Goal: Task Accomplishment & Management: Complete application form

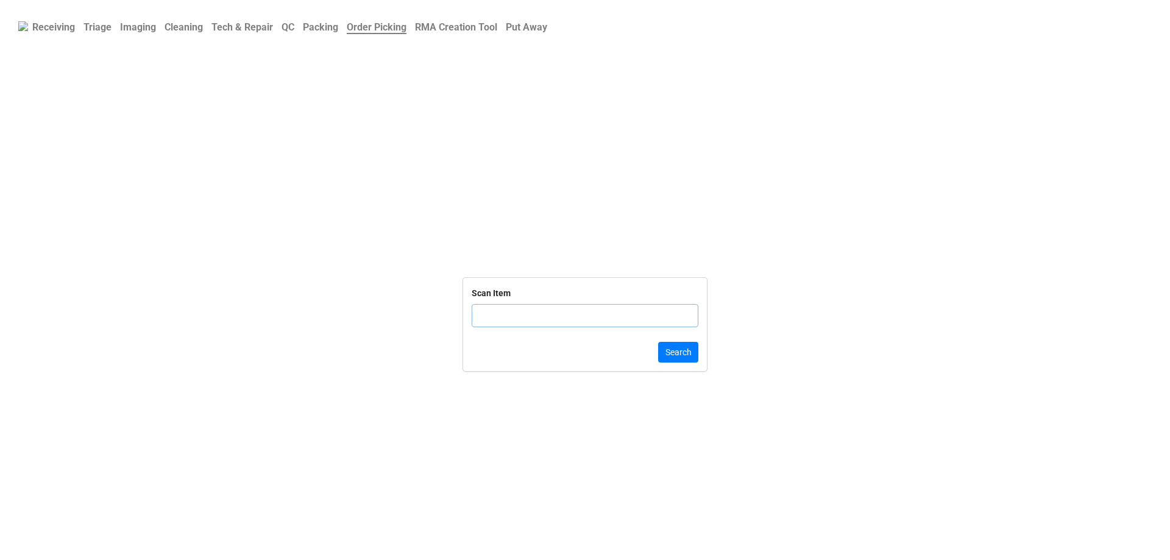
click at [497, 314] on input "text" at bounding box center [585, 315] width 227 height 23
type input "TRD-00000364"
click button "Search" at bounding box center [678, 352] width 40 height 21
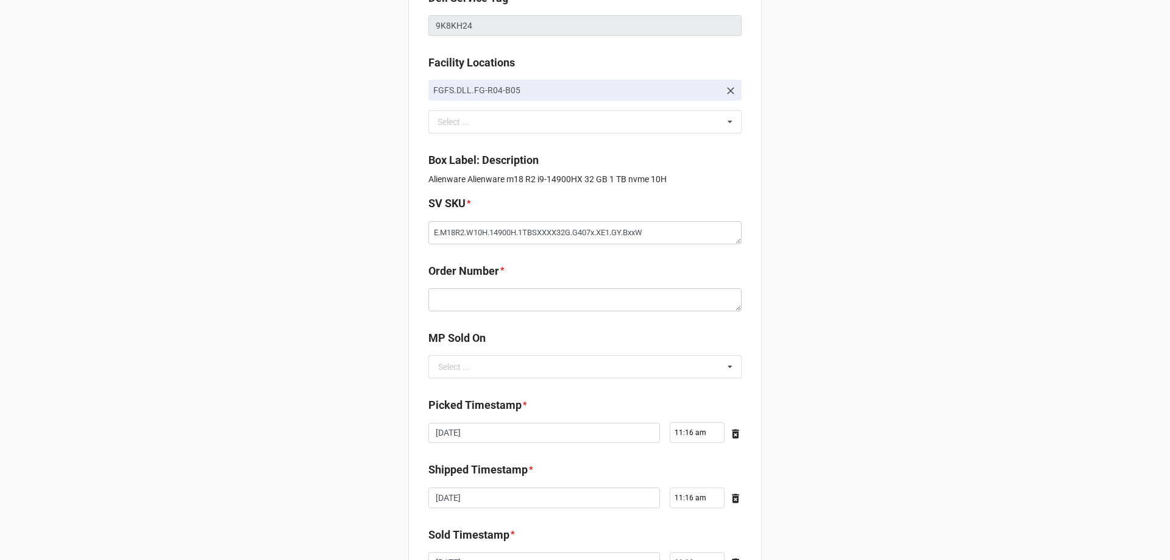
scroll to position [122, 0]
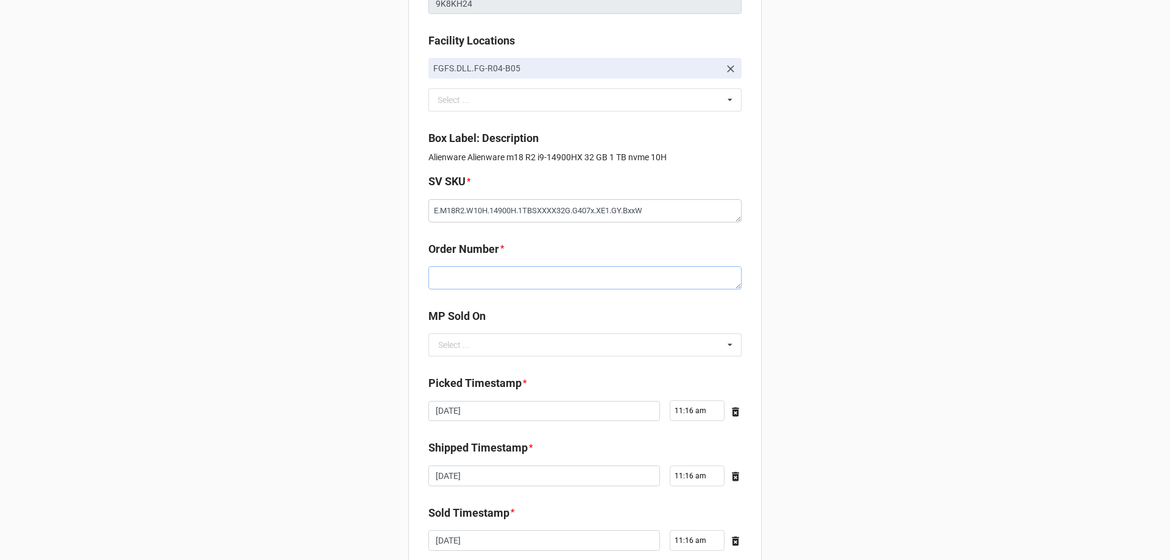
click at [490, 271] on textarea at bounding box center [584, 277] width 313 height 23
paste textarea "5034762"
type textarea "x"
type textarea "5034762"
click at [467, 341] on input "text" at bounding box center [586, 345] width 312 height 22
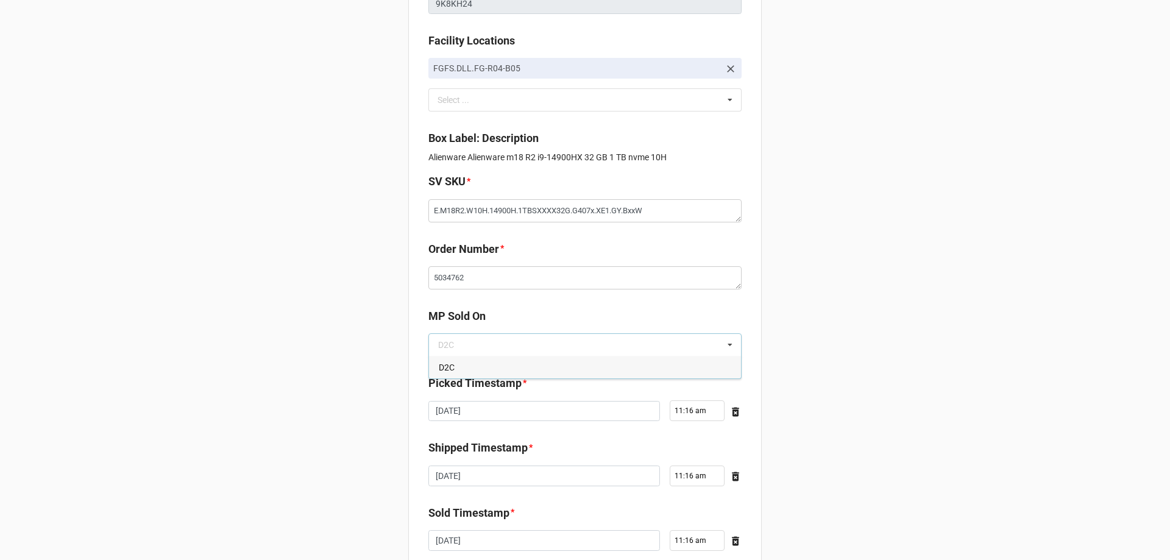
click at [474, 371] on div "D2C" at bounding box center [585, 367] width 312 height 23
type textarea "x"
click at [503, 308] on b "MP Sold On" at bounding box center [584, 318] width 313 height 21
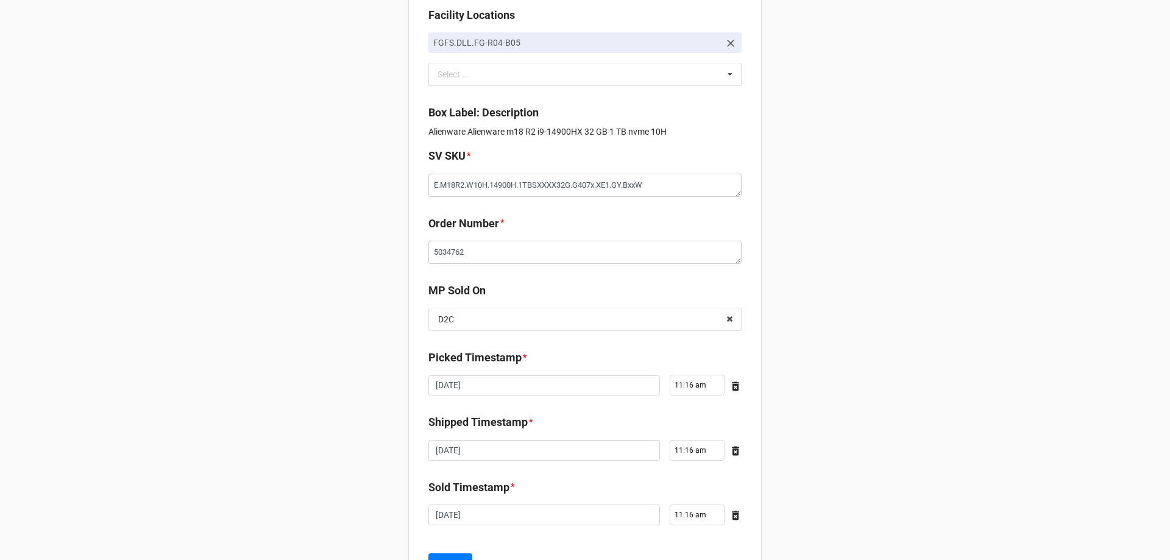
scroll to position [206, 0]
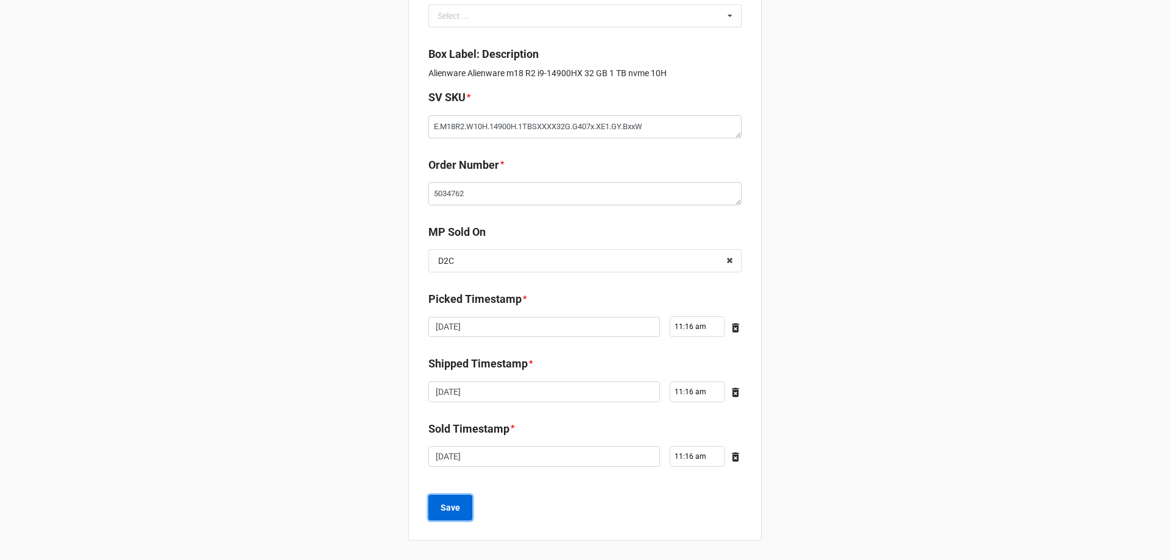
click at [448, 505] on b "Save" at bounding box center [451, 508] width 20 height 13
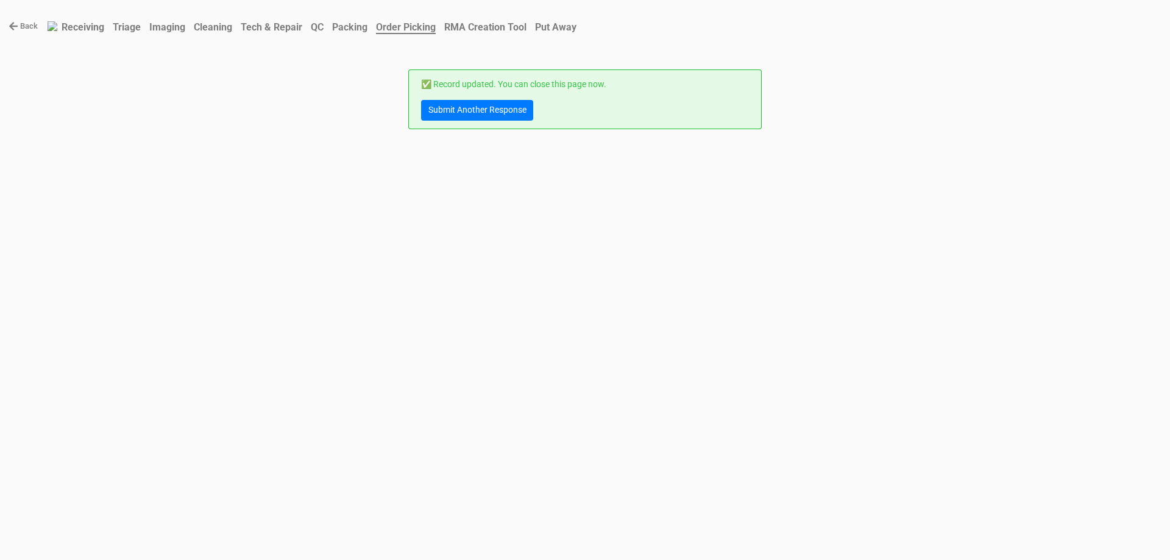
scroll to position [0, 0]
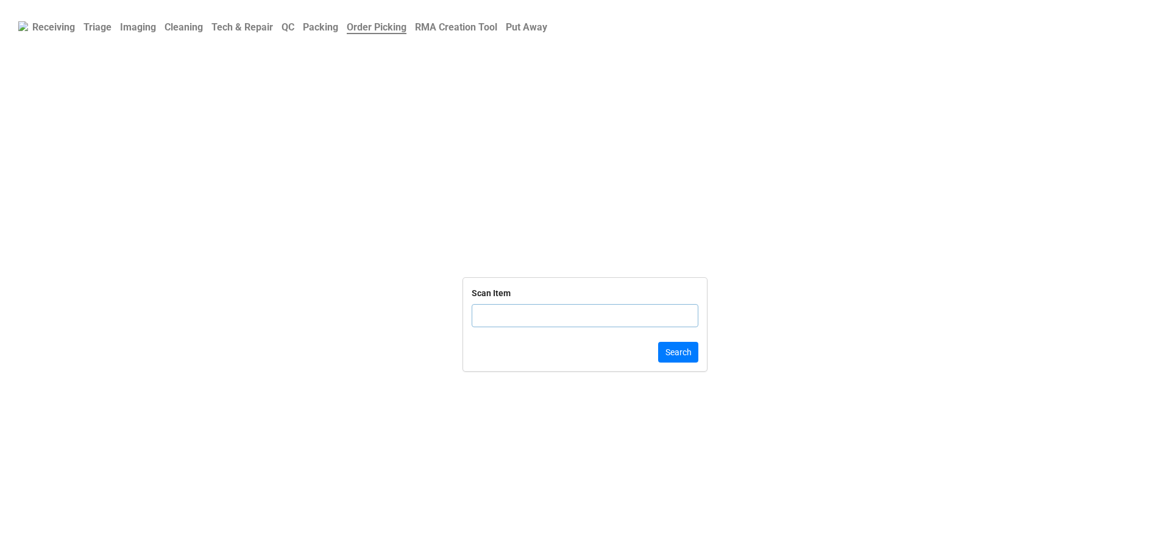
click at [500, 305] on input "text" at bounding box center [585, 315] width 227 height 23
type input "TRD-0000"
click button "Search" at bounding box center [678, 352] width 40 height 21
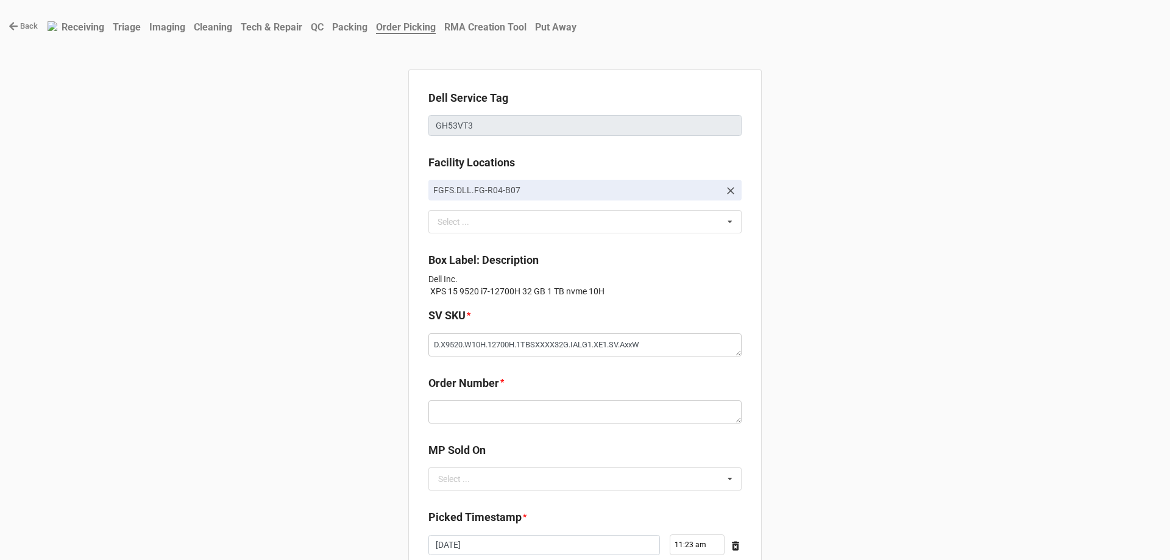
click at [658, 286] on p "Dell Inc. XPS 15 9520 i7-12700H 32 GB 1 TB nvme 10H" at bounding box center [584, 285] width 313 height 24
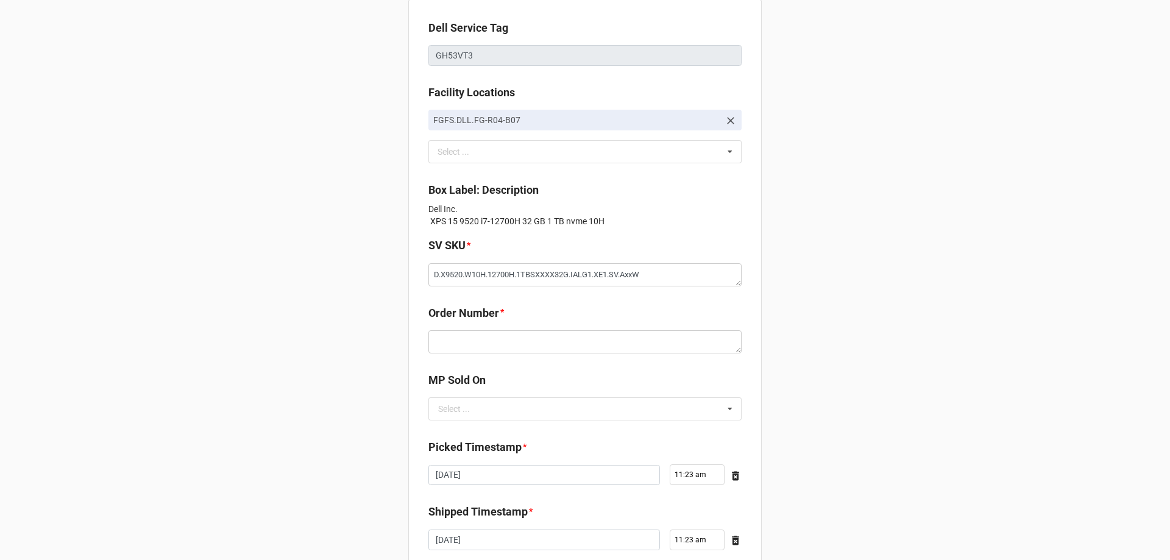
scroll to position [122, 0]
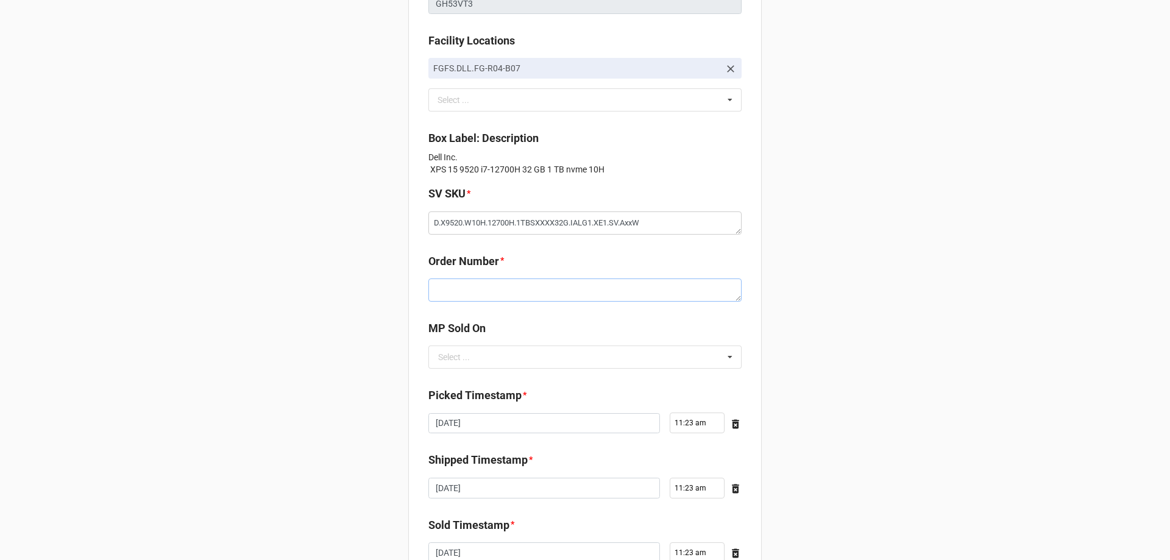
click at [516, 292] on textarea at bounding box center [584, 290] width 313 height 23
paste textarea "5034768"
type textarea "x"
type textarea "5034768"
click at [567, 316] on div "Dell Service Tag GH53VT3 Facility Locations FGFS.DLL.FG-R04-B07 Select ... No r…" at bounding box center [584, 292] width 353 height 689
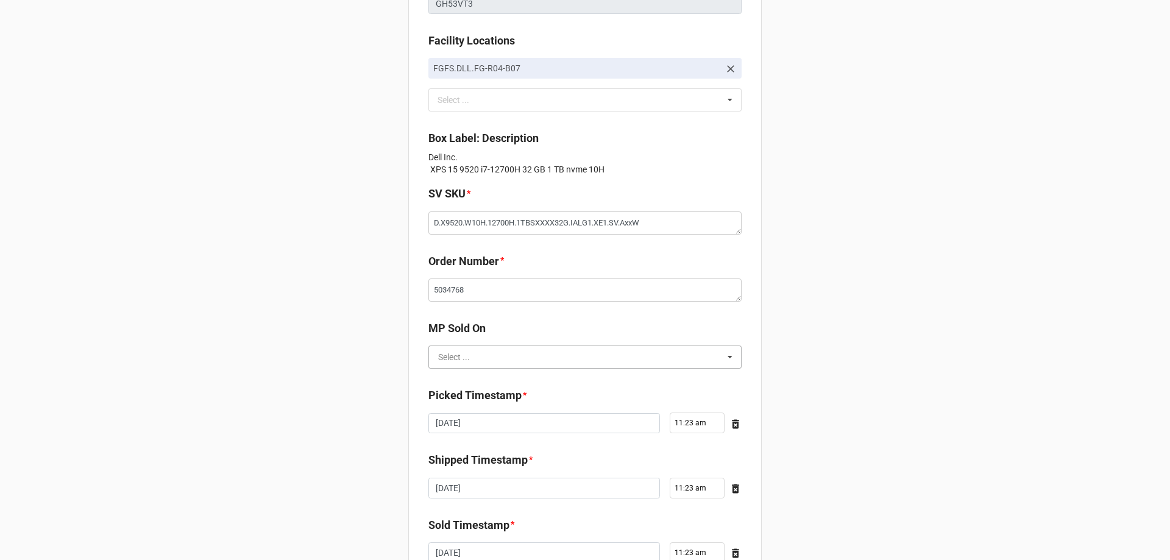
click at [468, 353] on input "text" at bounding box center [586, 357] width 312 height 22
click at [461, 377] on div "D2C" at bounding box center [585, 379] width 312 height 23
type textarea "x"
click at [535, 323] on b "MP Sold On" at bounding box center [584, 330] width 313 height 21
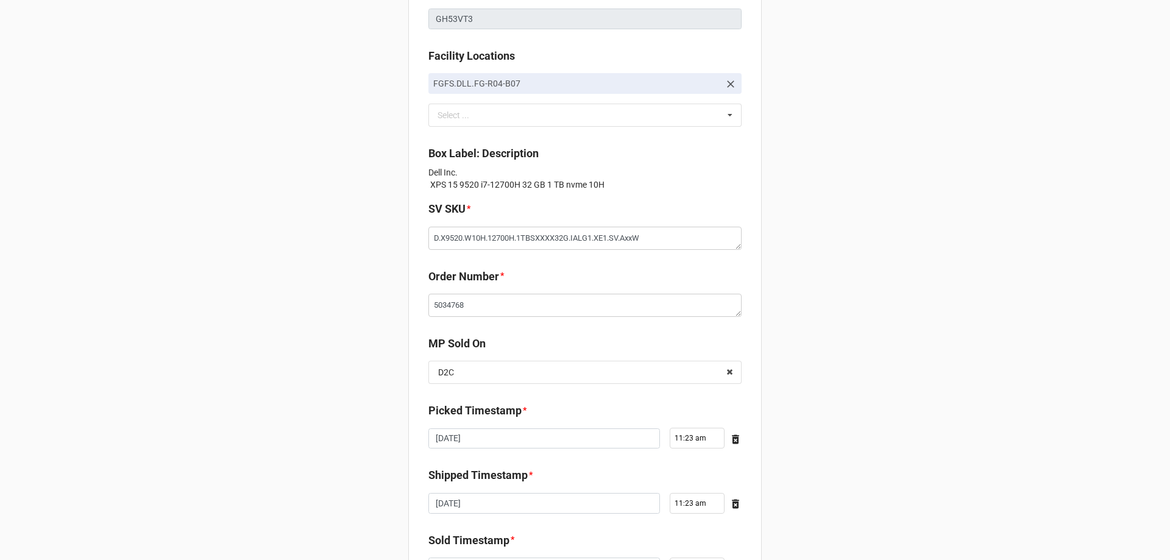
scroll to position [218, 0]
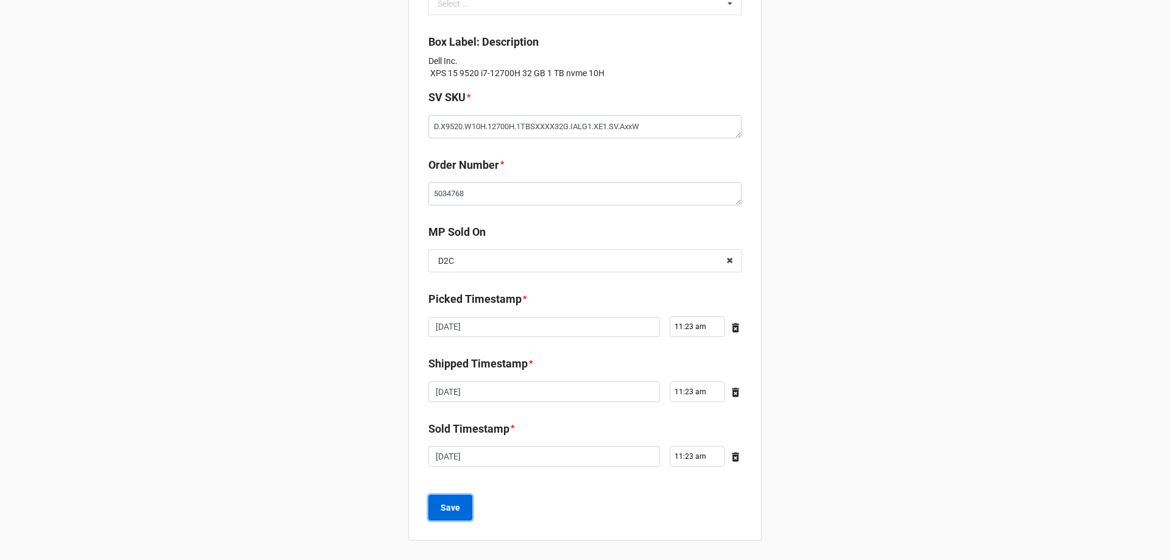
click at [442, 509] on b "Save" at bounding box center [451, 508] width 20 height 13
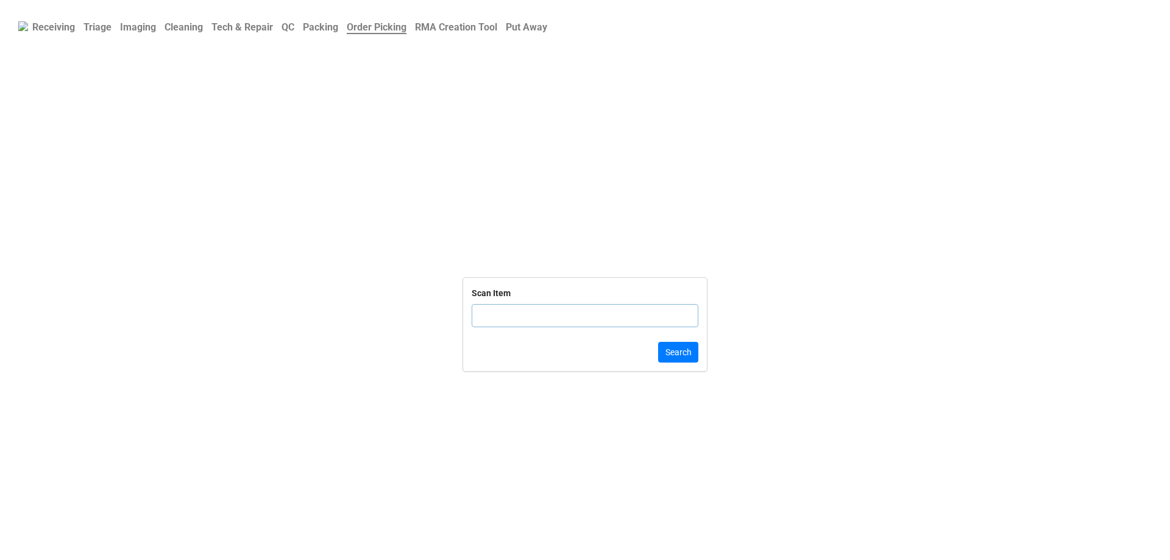
click at [539, 316] on input "text" at bounding box center [585, 315] width 227 height 23
type input "DLRTN175"
click button "Search" at bounding box center [678, 352] width 40 height 21
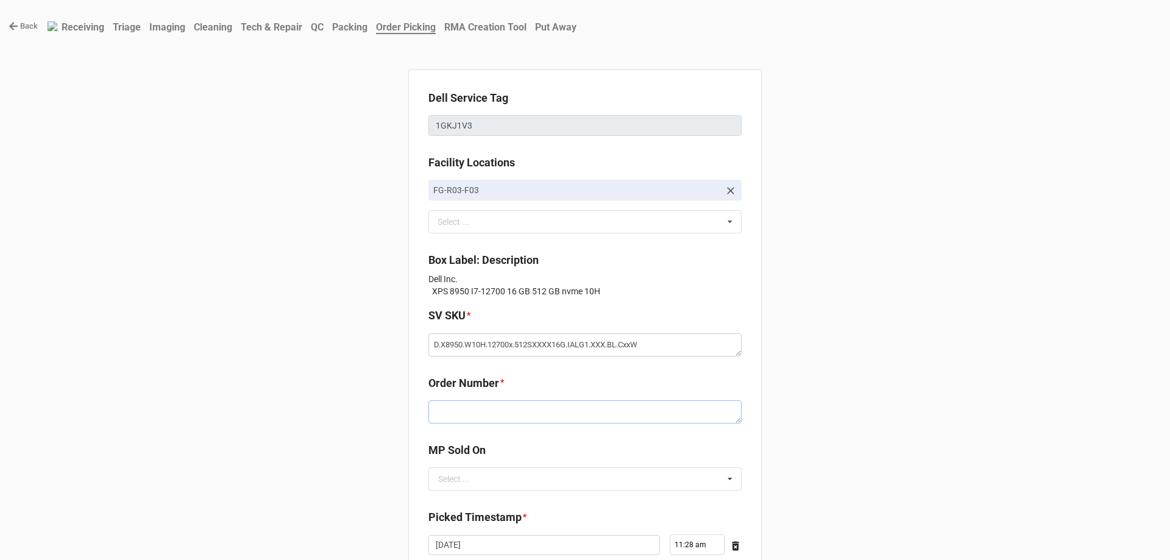
click at [473, 408] on textarea at bounding box center [584, 411] width 313 height 23
paste textarea "5034766"
type textarea "x"
type textarea "5034766"
click at [517, 383] on b "Order Number *" at bounding box center [584, 385] width 313 height 21
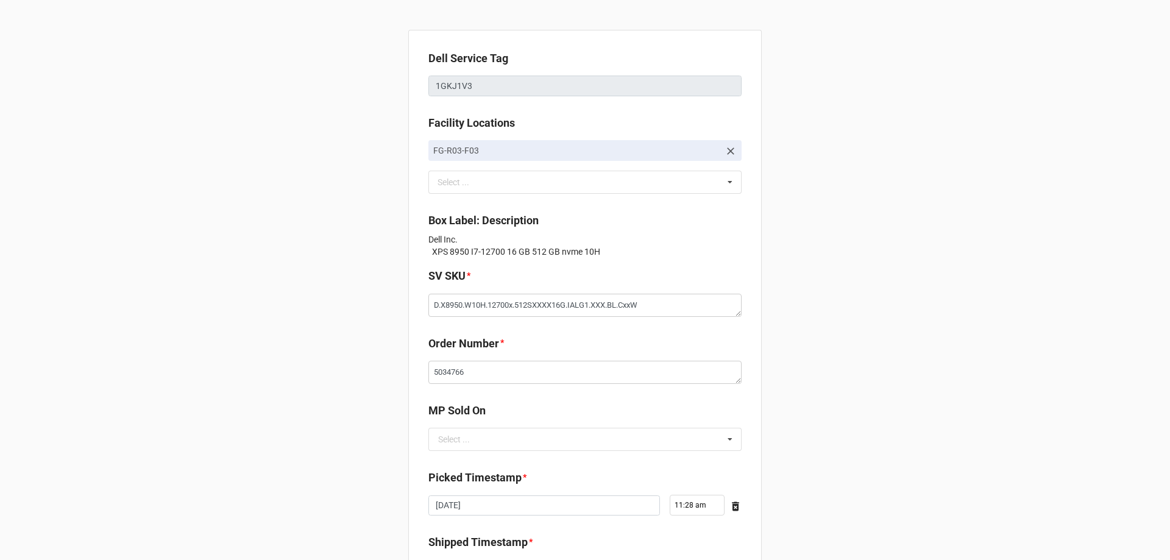
scroll to position [61, 0]
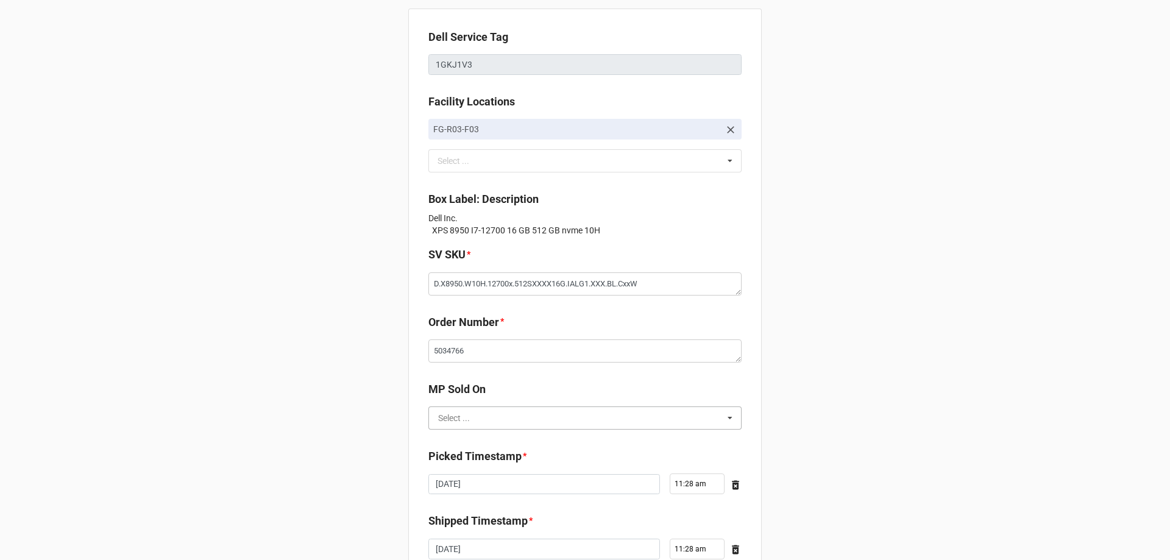
click at [508, 423] on input "text" at bounding box center [586, 418] width 312 height 22
click at [487, 435] on div "D2C" at bounding box center [585, 440] width 312 height 23
type textarea "x"
click at [489, 434] on div "MP Sold On D2C D2C" at bounding box center [584, 409] width 313 height 57
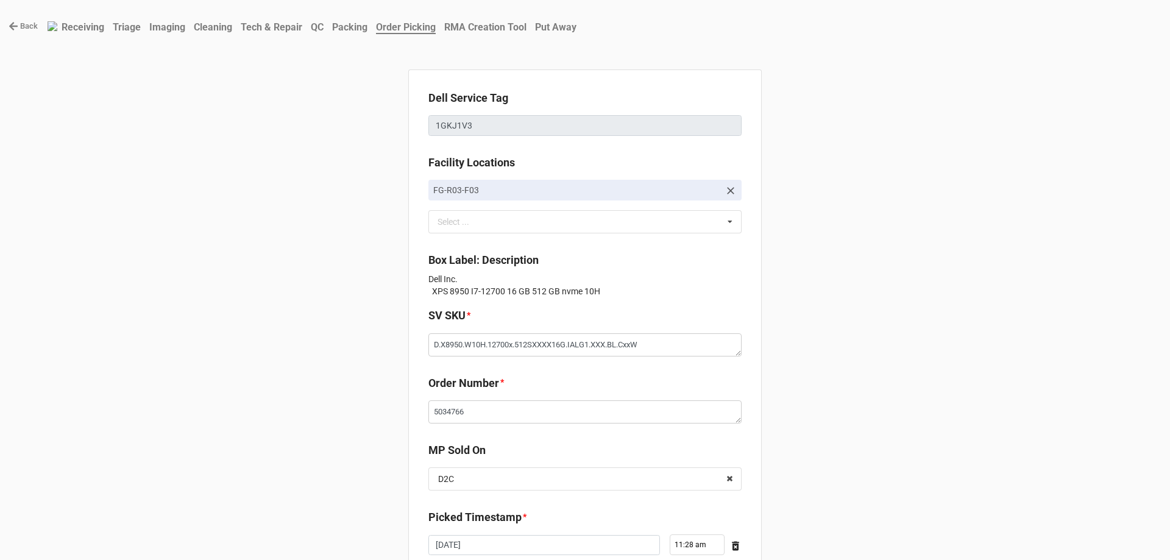
scroll to position [183, 0]
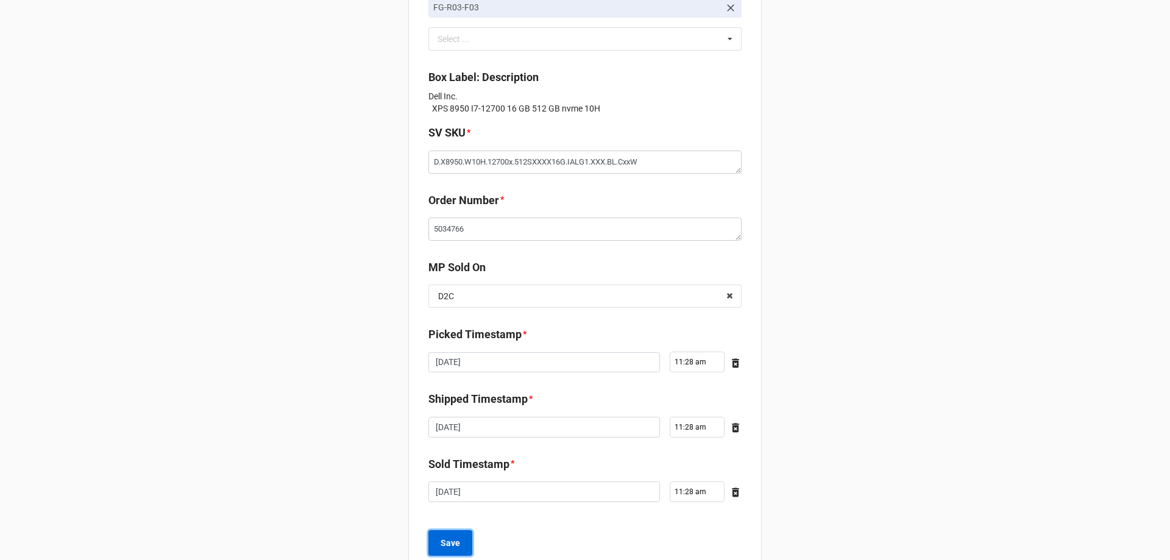
click at [461, 541] on button "Save" at bounding box center [450, 543] width 44 height 26
